Goal: Navigation & Orientation: Understand site structure

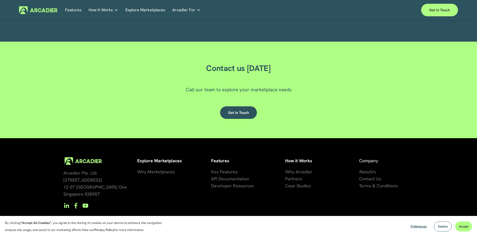
scroll to position [1505, 0]
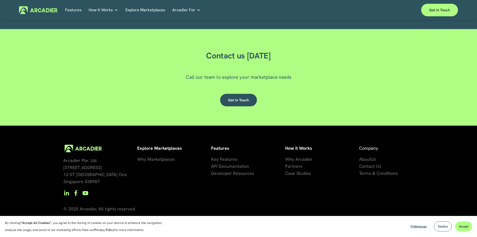
click at [297, 169] on span "artners" at bounding box center [295, 166] width 15 height 6
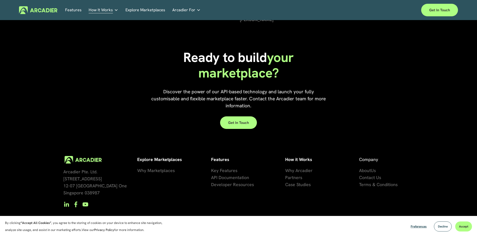
scroll to position [781, 0]
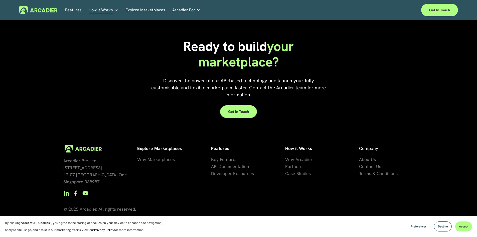
click at [367, 160] on span "About" at bounding box center [365, 159] width 12 height 6
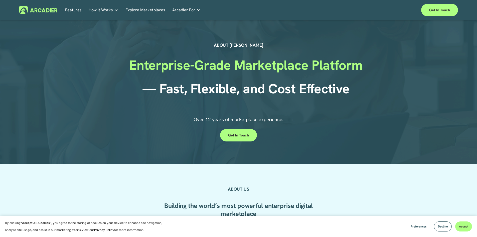
click at [102, 9] on span "How It Works" at bounding box center [101, 10] width 24 height 7
click at [45, 13] on img at bounding box center [38, 10] width 38 height 8
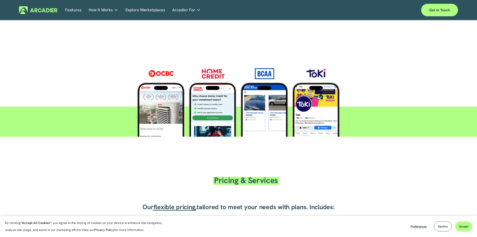
scroll to position [852, 0]
